Goal: Task Accomplishment & Management: Manage account settings

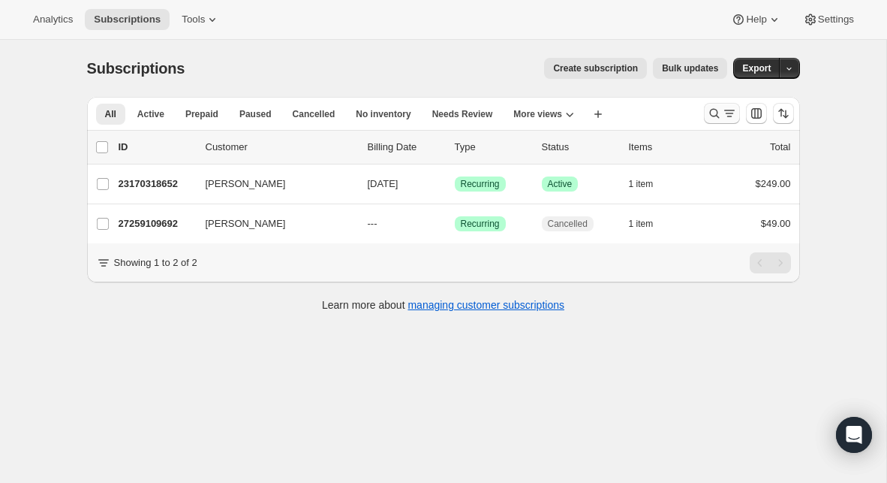
click at [714, 112] on icon "Search and filter results" at bounding box center [714, 113] width 15 height 15
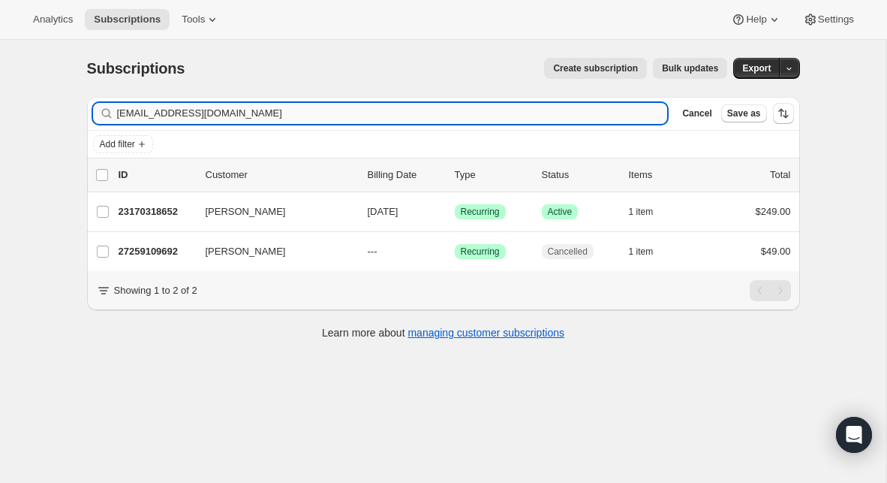
click at [326, 110] on input "[EMAIL_ADDRESS][DOMAIN_NAME]" at bounding box center [392, 113] width 551 height 21
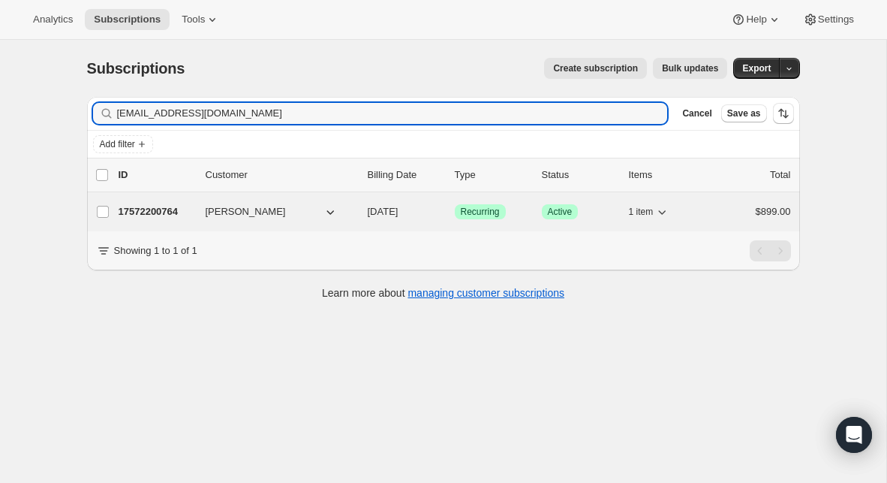
type input "[EMAIL_ADDRESS][DOMAIN_NAME]"
click at [167, 208] on p "17572200764" at bounding box center [156, 211] width 75 height 15
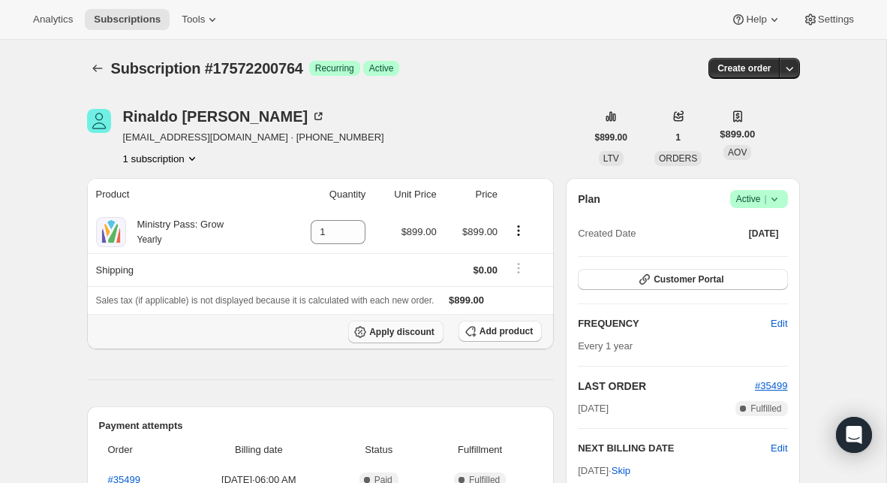
click at [392, 329] on span "Apply discount" at bounding box center [401, 332] width 65 height 12
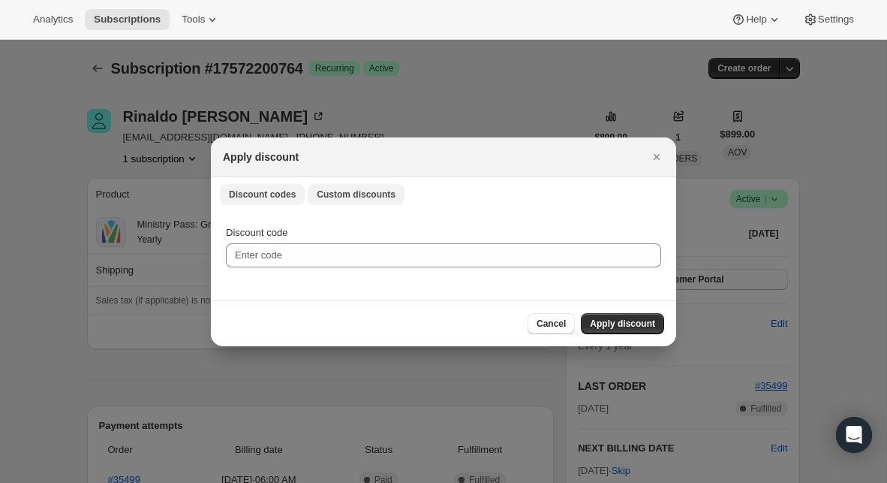
click at [356, 202] on button "Custom discounts" at bounding box center [356, 194] width 97 height 21
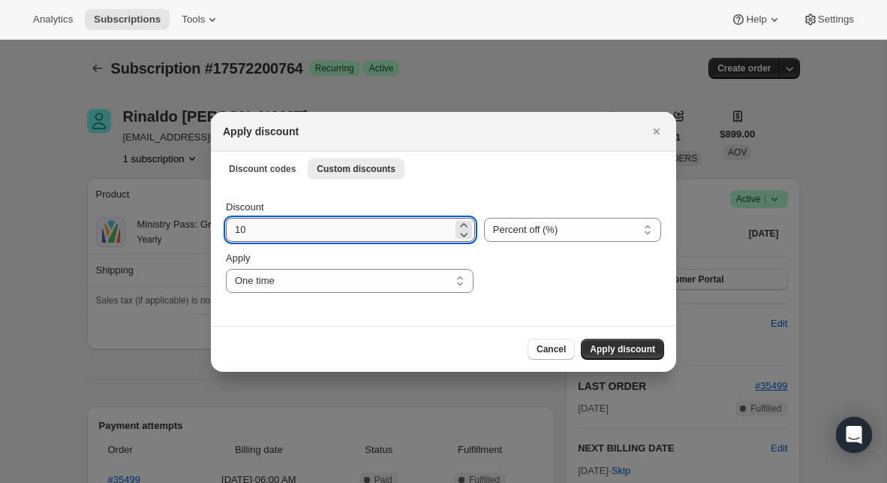
click at [319, 226] on input "10" at bounding box center [339, 230] width 227 height 24
click at [502, 215] on div "Percent off (%) Amount off ($) Percent off (%)" at bounding box center [572, 221] width 177 height 42
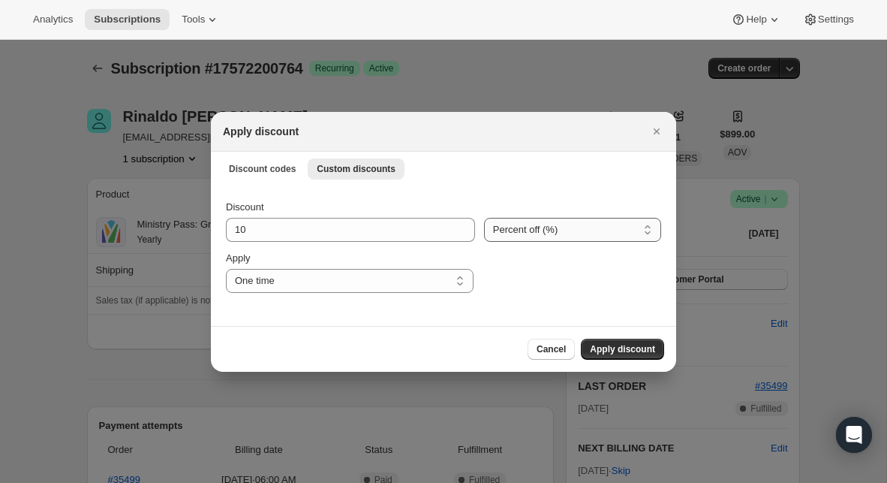
click at [502, 221] on select "Percent off (%) Amount off ($)" at bounding box center [572, 230] width 177 height 24
select select "fixed"
click at [484, 218] on select "Percent off (%) Amount off ($)" at bounding box center [572, 230] width 177 height 24
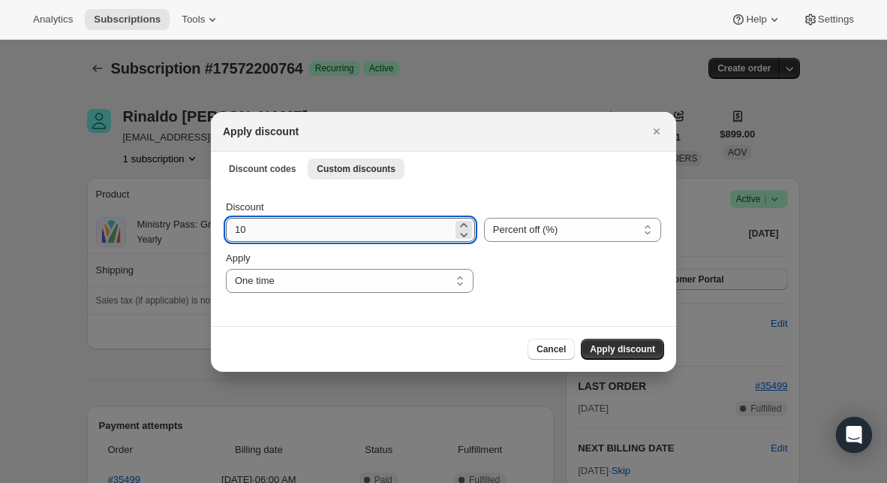
click at [388, 235] on input "10" at bounding box center [339, 230] width 227 height 24
click at [388, 235] on input "10" at bounding box center [340, 230] width 228 height 24
type input "250"
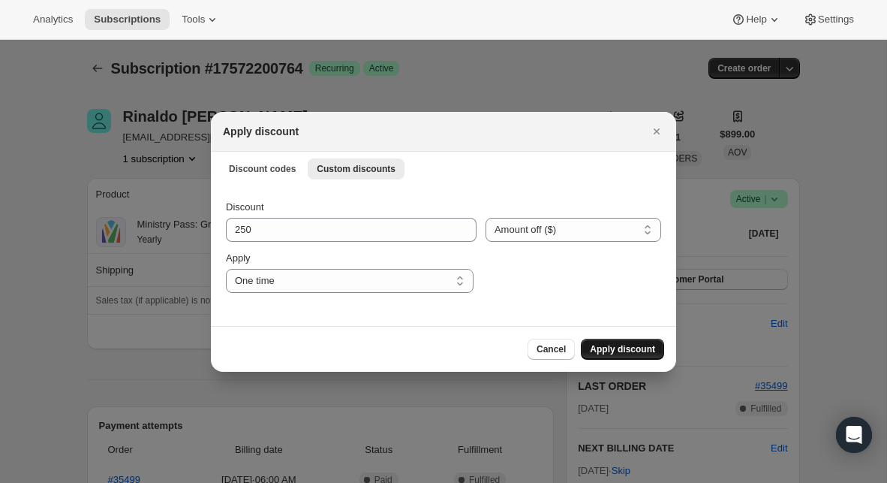
click at [594, 344] on span "Apply discount" at bounding box center [622, 349] width 65 height 12
